Goal: Task Accomplishment & Management: Manage account settings

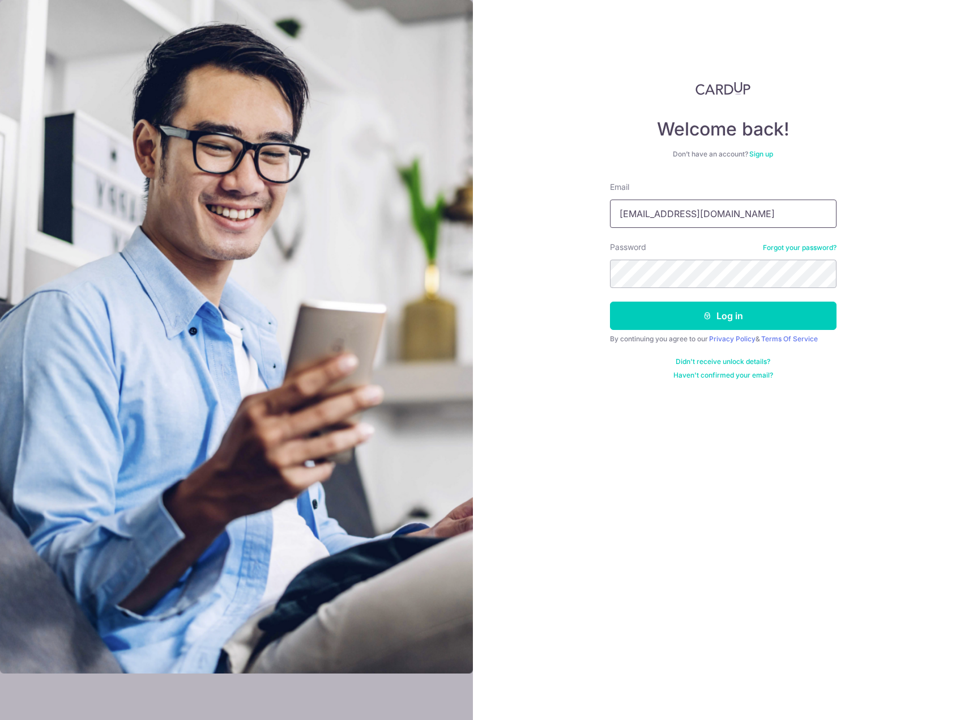
drag, startPoint x: 0, startPoint y: 0, endPoint x: 714, endPoint y: 223, distance: 748.4
click at [714, 223] on input "sales@furnaceshop.com" at bounding box center [723, 213] width 227 height 28
type input "[EMAIL_ADDRESS][DOMAIN_NAME]"
click at [712, 316] on button "Log in" at bounding box center [723, 315] width 227 height 28
